Goal: Communication & Community: Answer question/provide support

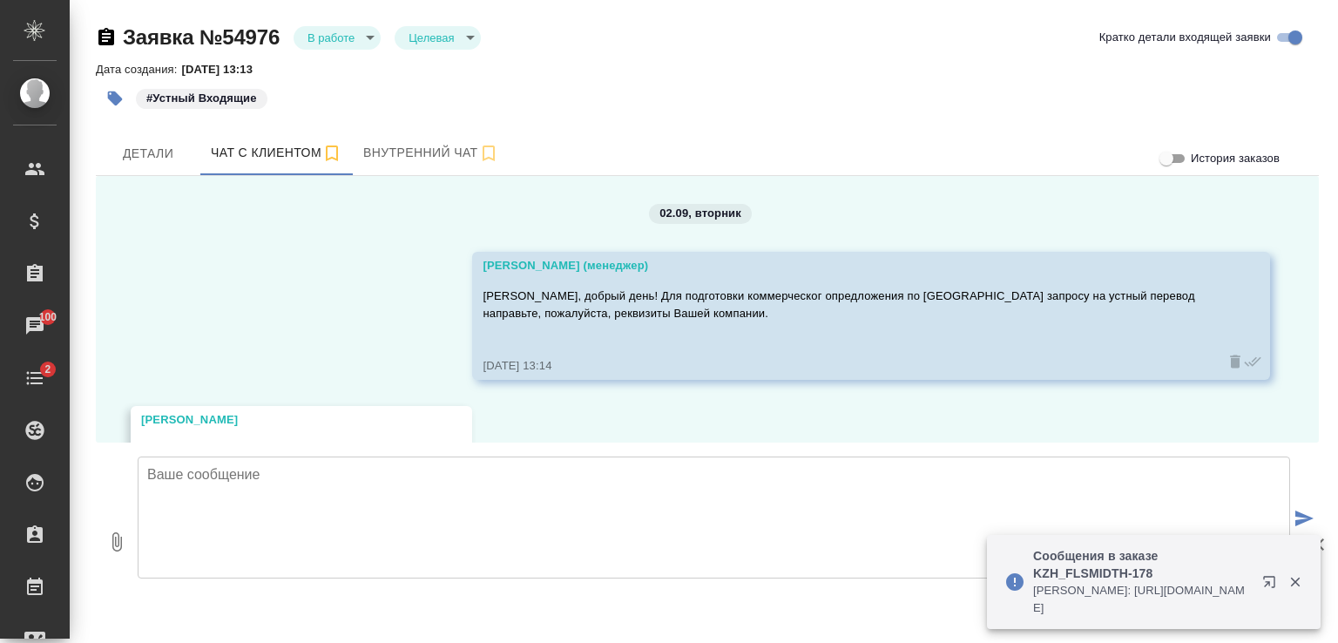
scroll to position [1503, 0]
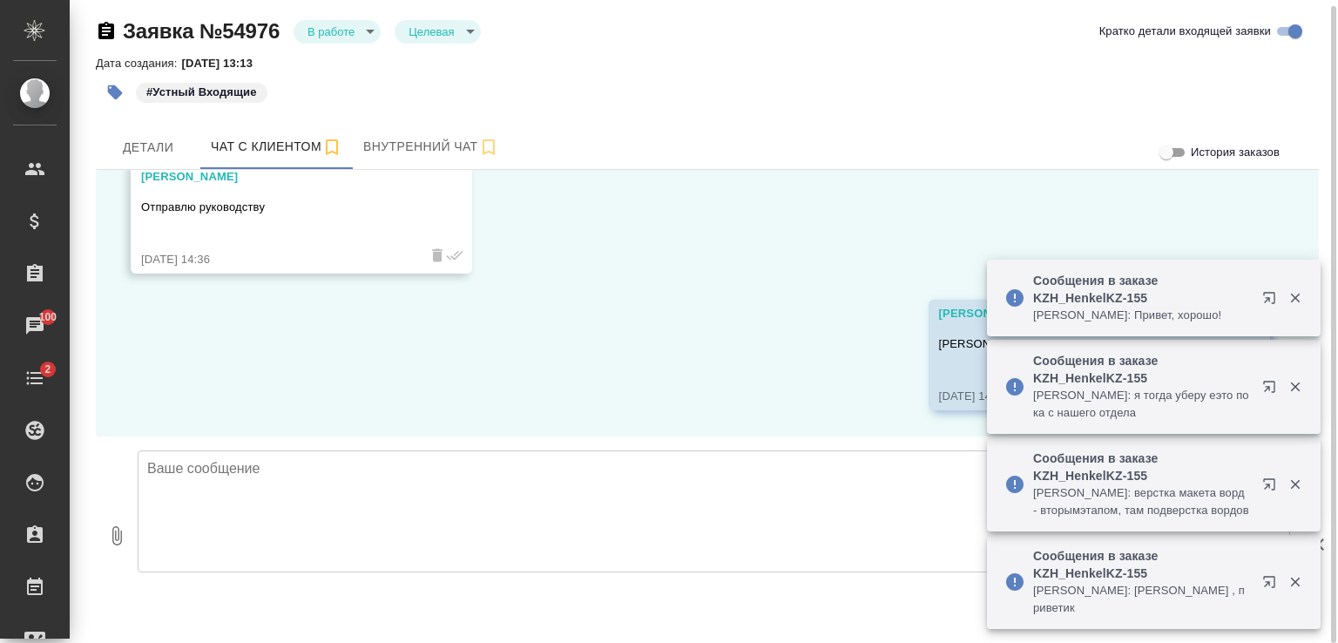
click at [233, 471] on textarea at bounding box center [714, 511] width 1153 height 122
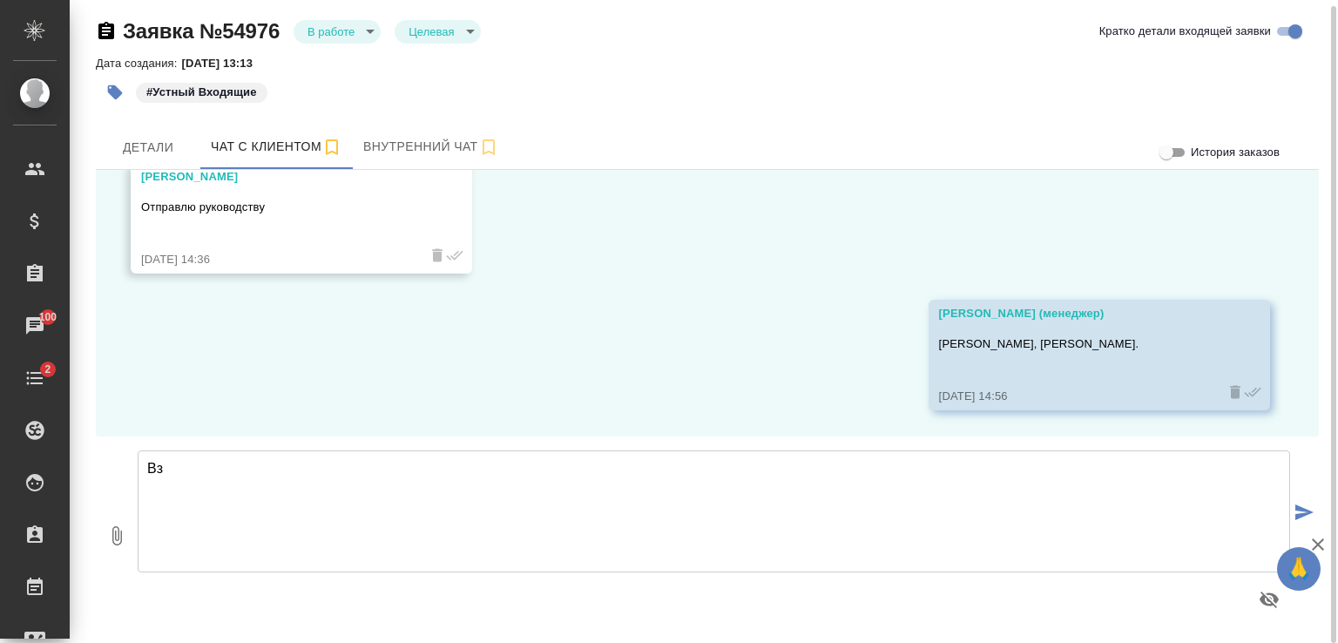
type textarea "В"
type textarea "[PERSON_NAME], здравствуйте."
click at [109, 538] on icon "button" at bounding box center [116, 535] width 21 height 21
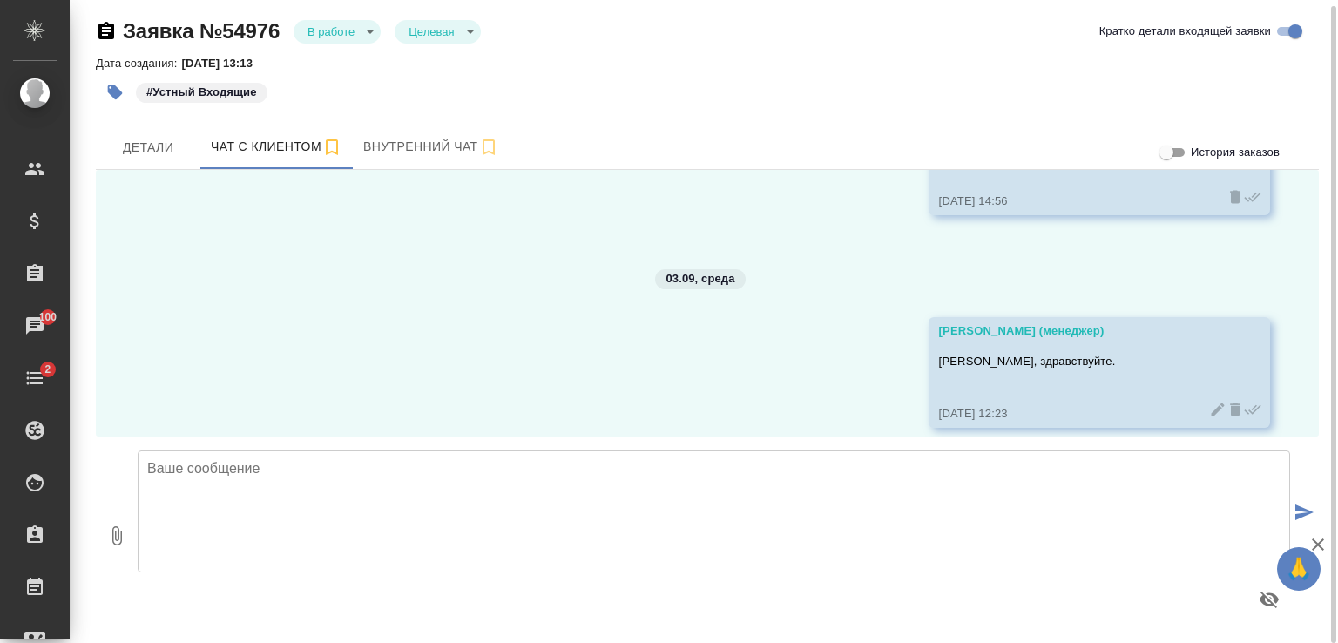
scroll to position [1715, 0]
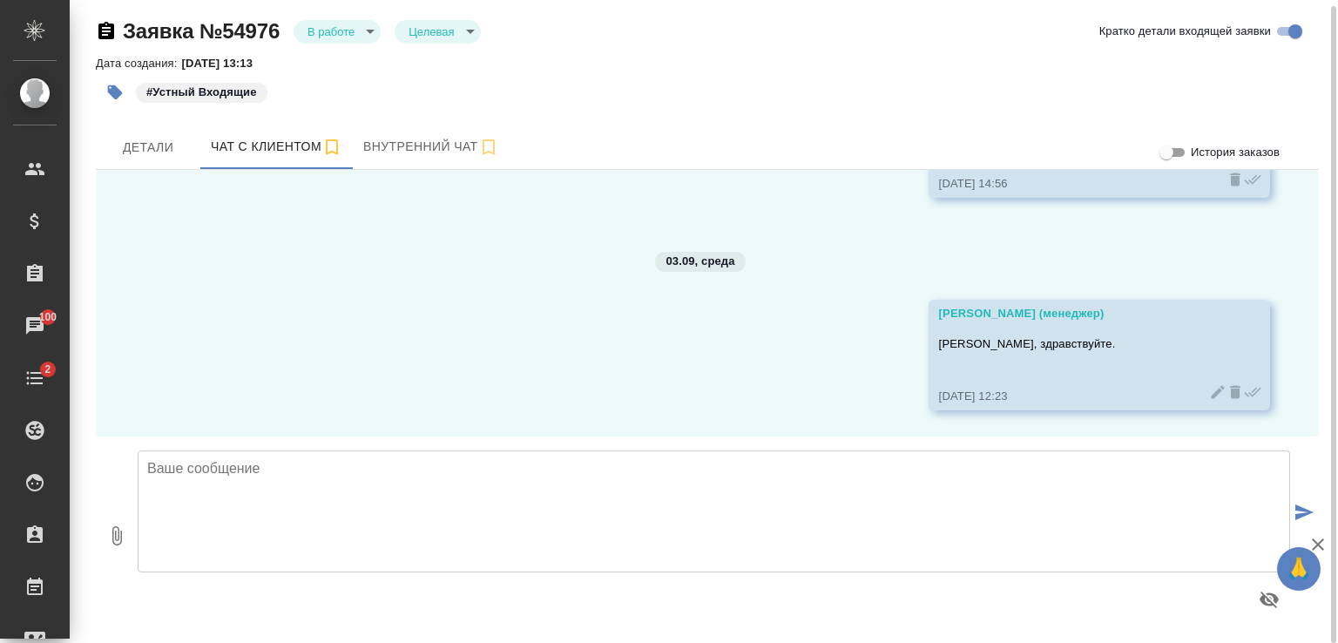
type input "C:\fakepath\CV_Sofya_eng.pdf"
click at [443, 484] on textarea at bounding box center [714, 511] width 1153 height 122
type textarea "Высылаю Вам резюме специалистов, которые могли бы принять участие в работе над …"
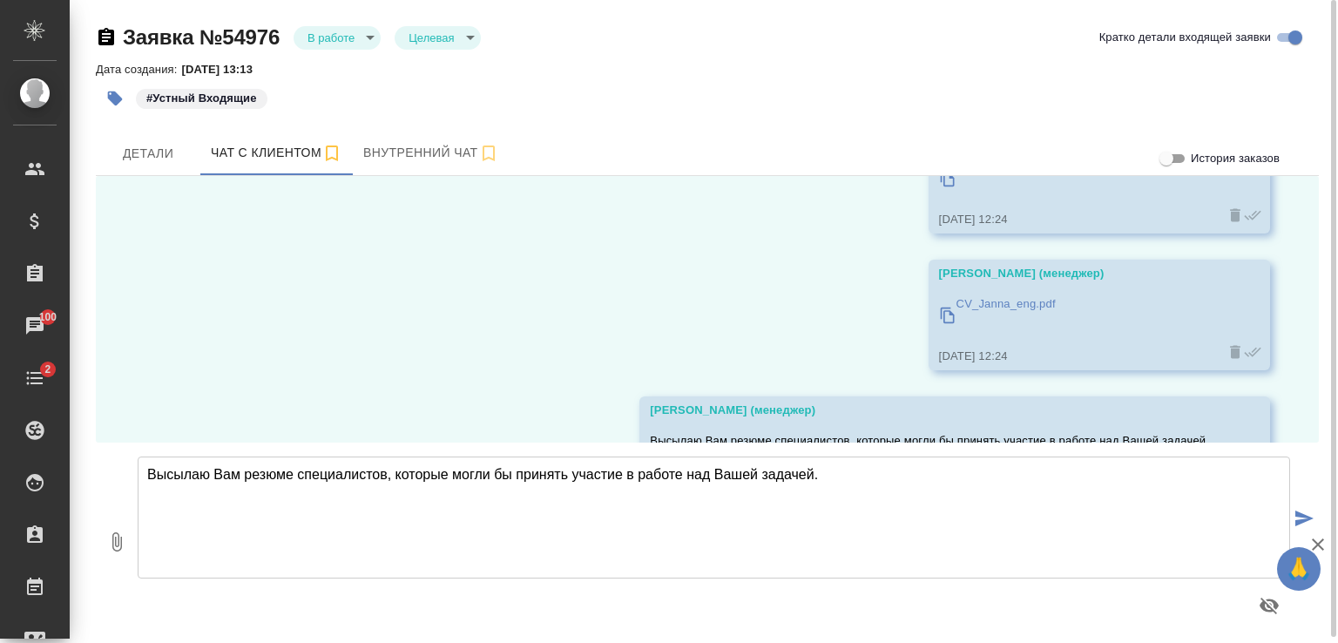
scroll to position [2126, 0]
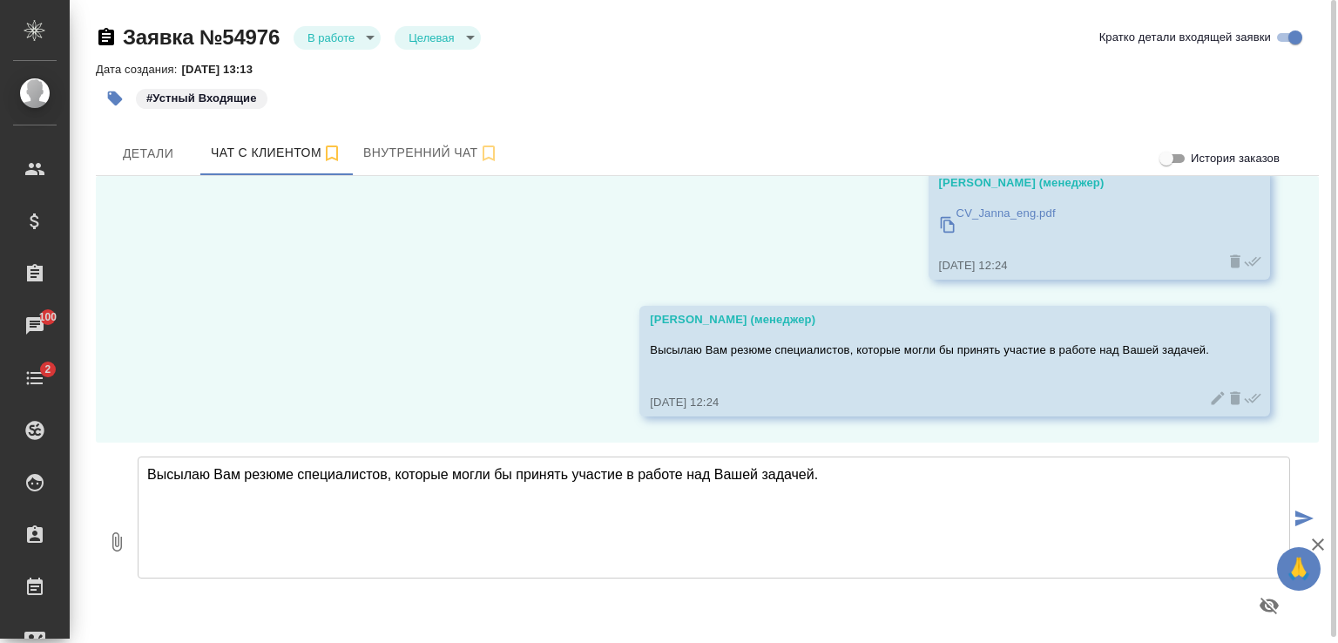
click at [350, 471] on textarea "Высылаю Вам резюме специалистов, которые могли бы принять участие в работе над …" at bounding box center [714, 517] width 1153 height 122
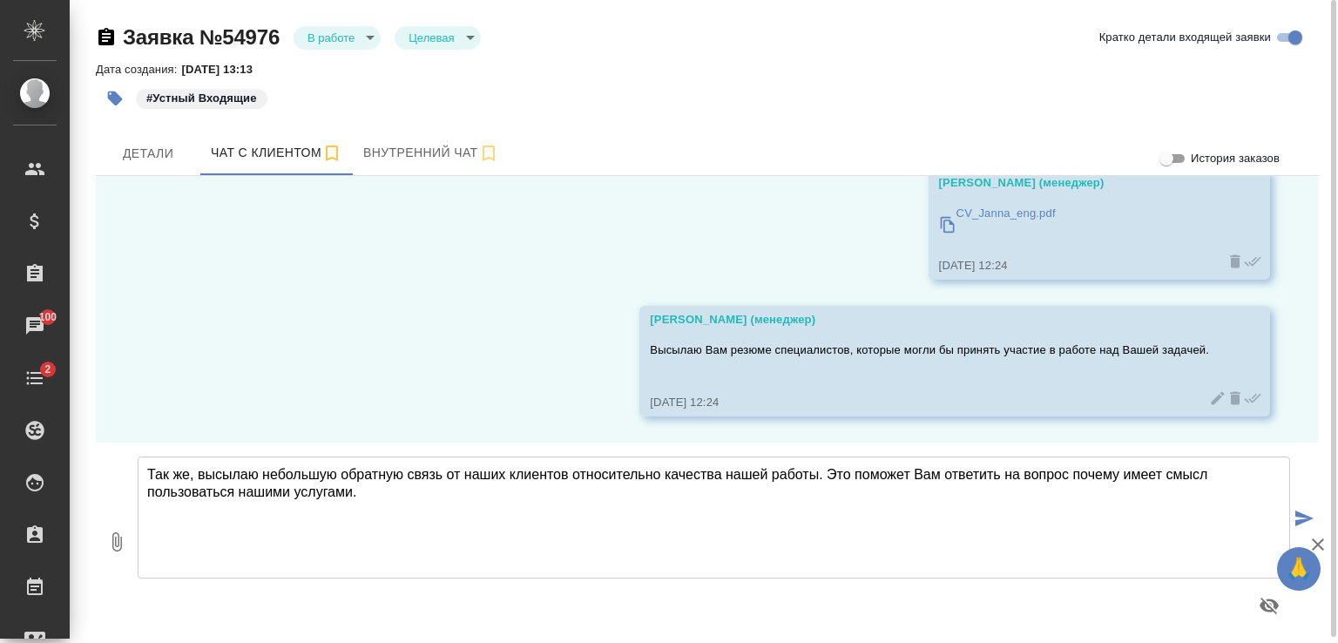
type textarea "Так же, высылаю небольшую обратную связь от наших клиентов относительно качеств…"
click at [130, 532] on button "0" at bounding box center [117, 542] width 42 height 198
type input "C:\fakepath\AWATERA_2024-2025_отзывы партнеров.pdf"
drag, startPoint x: 240, startPoint y: 489, endPoint x: 274, endPoint y: 599, distance: 116.0
click at [240, 490] on textarea "Так же, высылаю небольшую обратную связь от наших клиентов относительно качеств…" at bounding box center [714, 517] width 1153 height 122
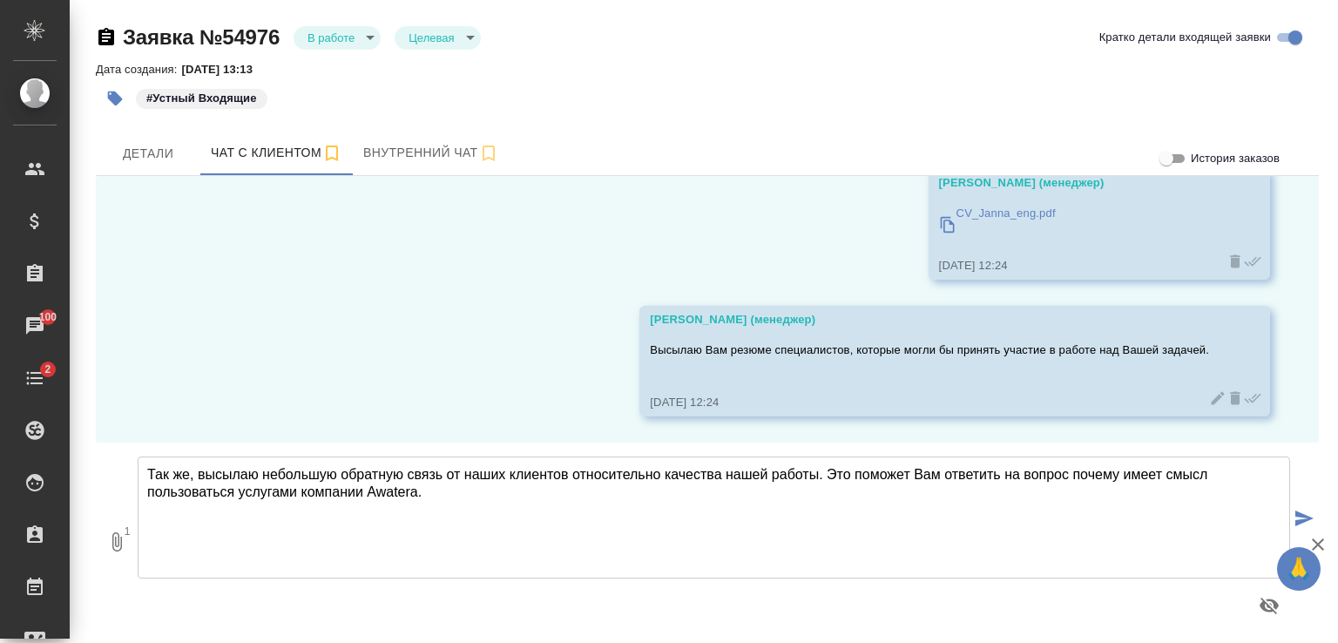
type textarea "Так же, высылаю небольшую обратную связь от наших клиентов относительно качеств…"
click at [1319, 544] on icon "button" at bounding box center [1318, 544] width 12 height 12
click at [1302, 512] on icon "submit" at bounding box center [1304, 519] width 18 height 16
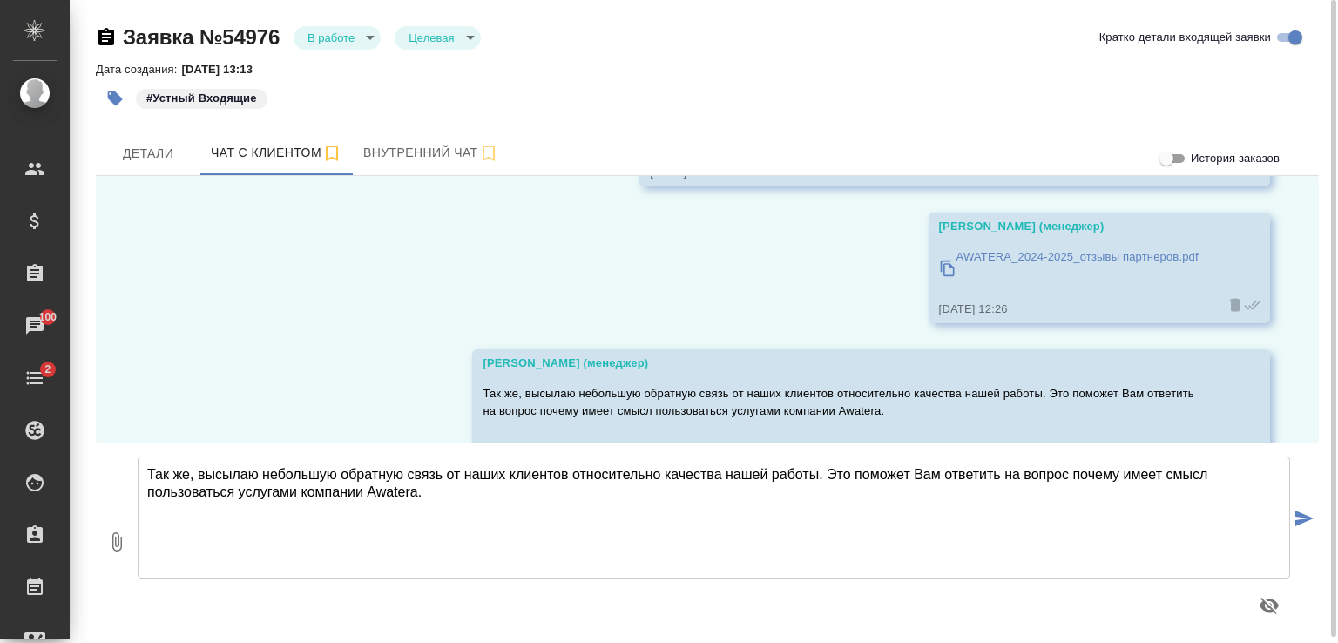
scroll to position [2417, 0]
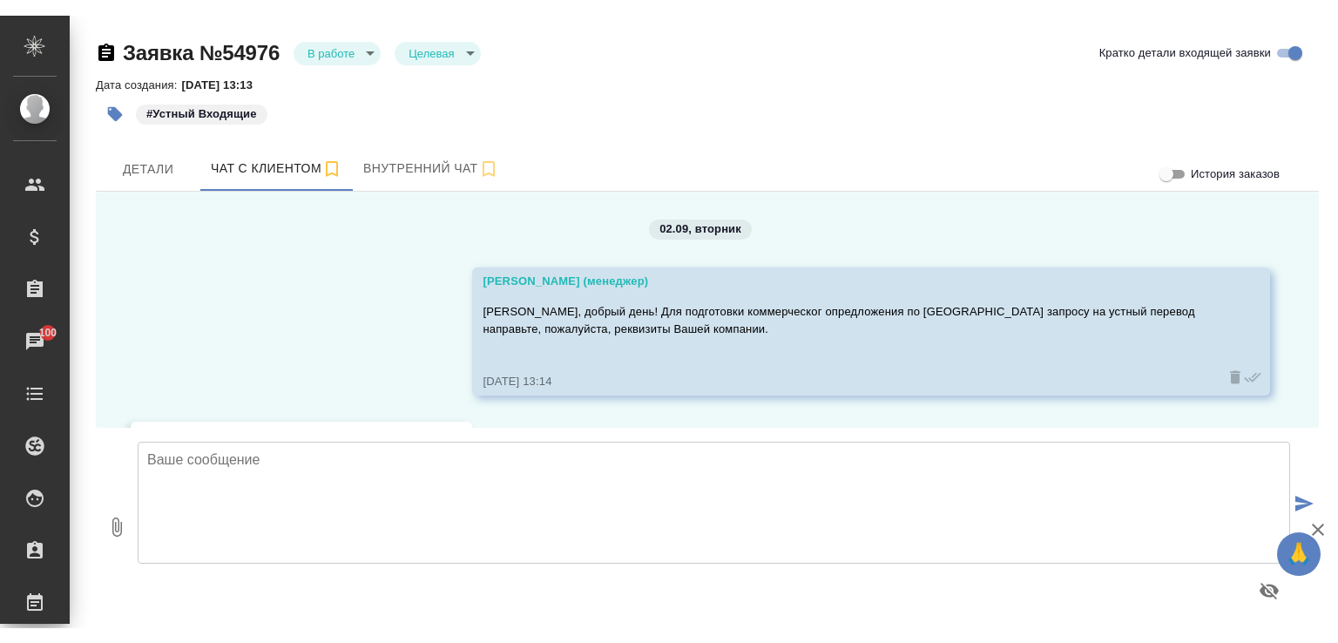
scroll to position [2417, 0]
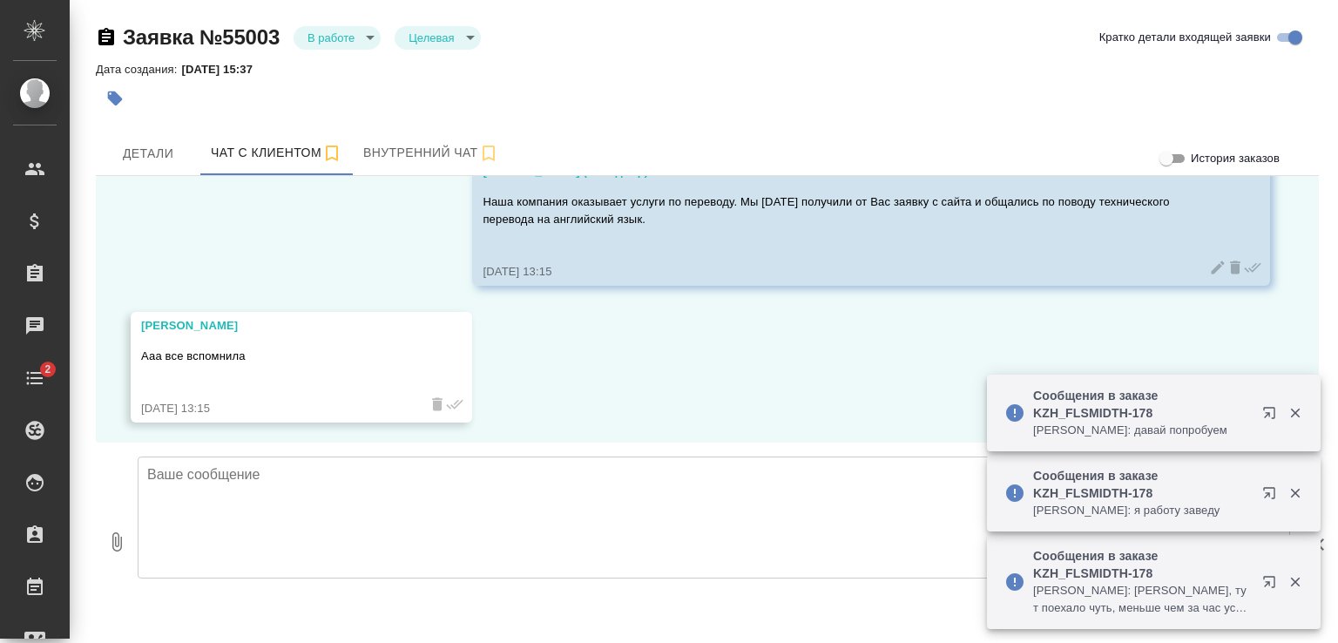
scroll to position [1410, 0]
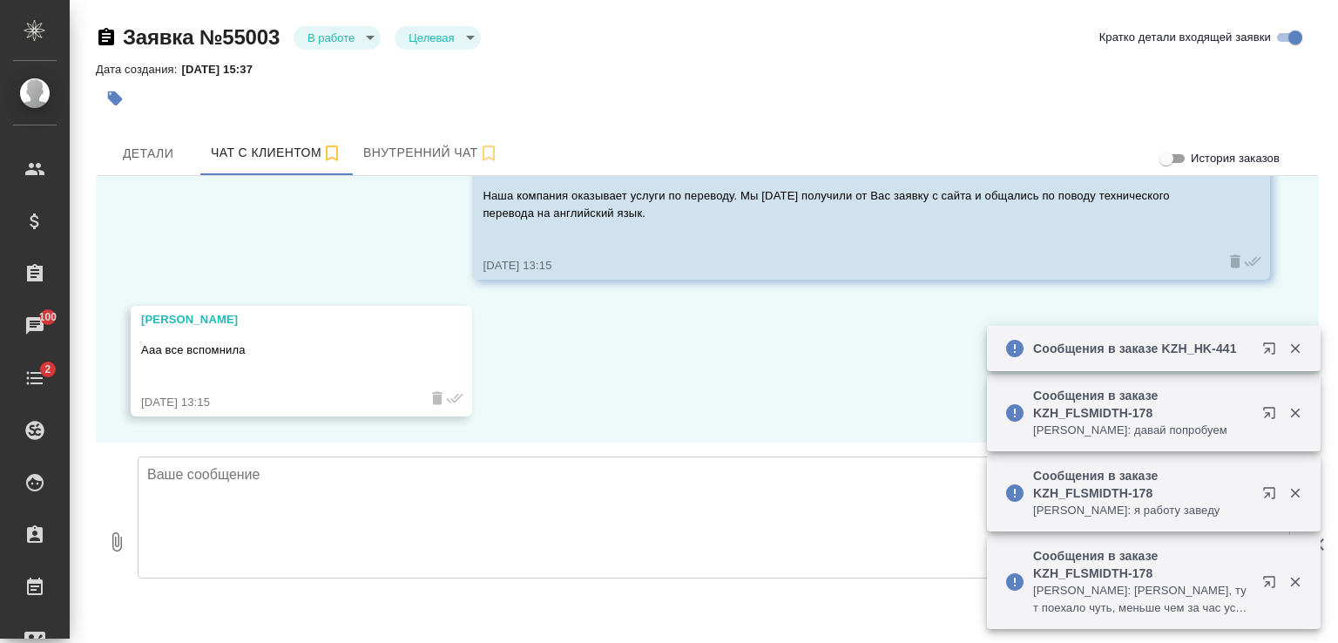
click at [577, 509] on textarea at bounding box center [714, 517] width 1153 height 122
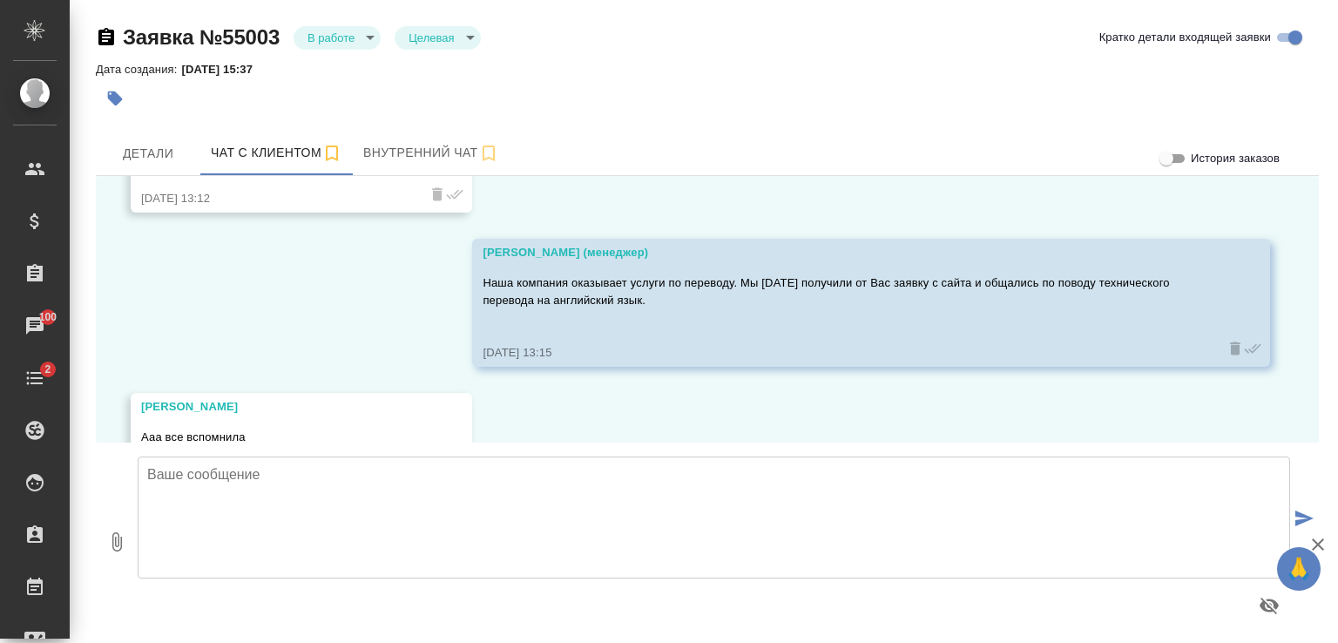
scroll to position [1410, 0]
